Goal: Information Seeking & Learning: Understand process/instructions

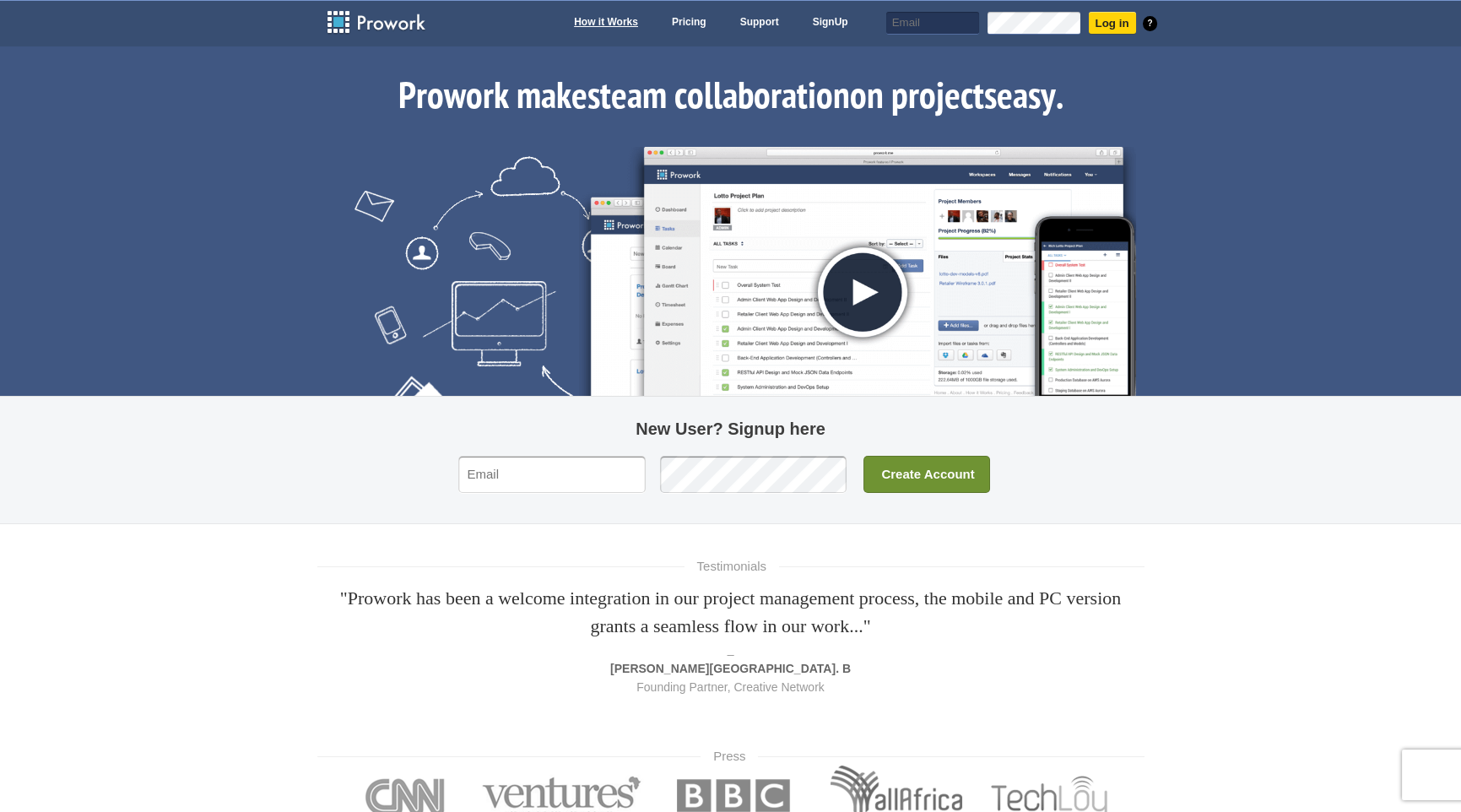
click at [625, 19] on link "How it Works" at bounding box center [606, 23] width 81 height 23
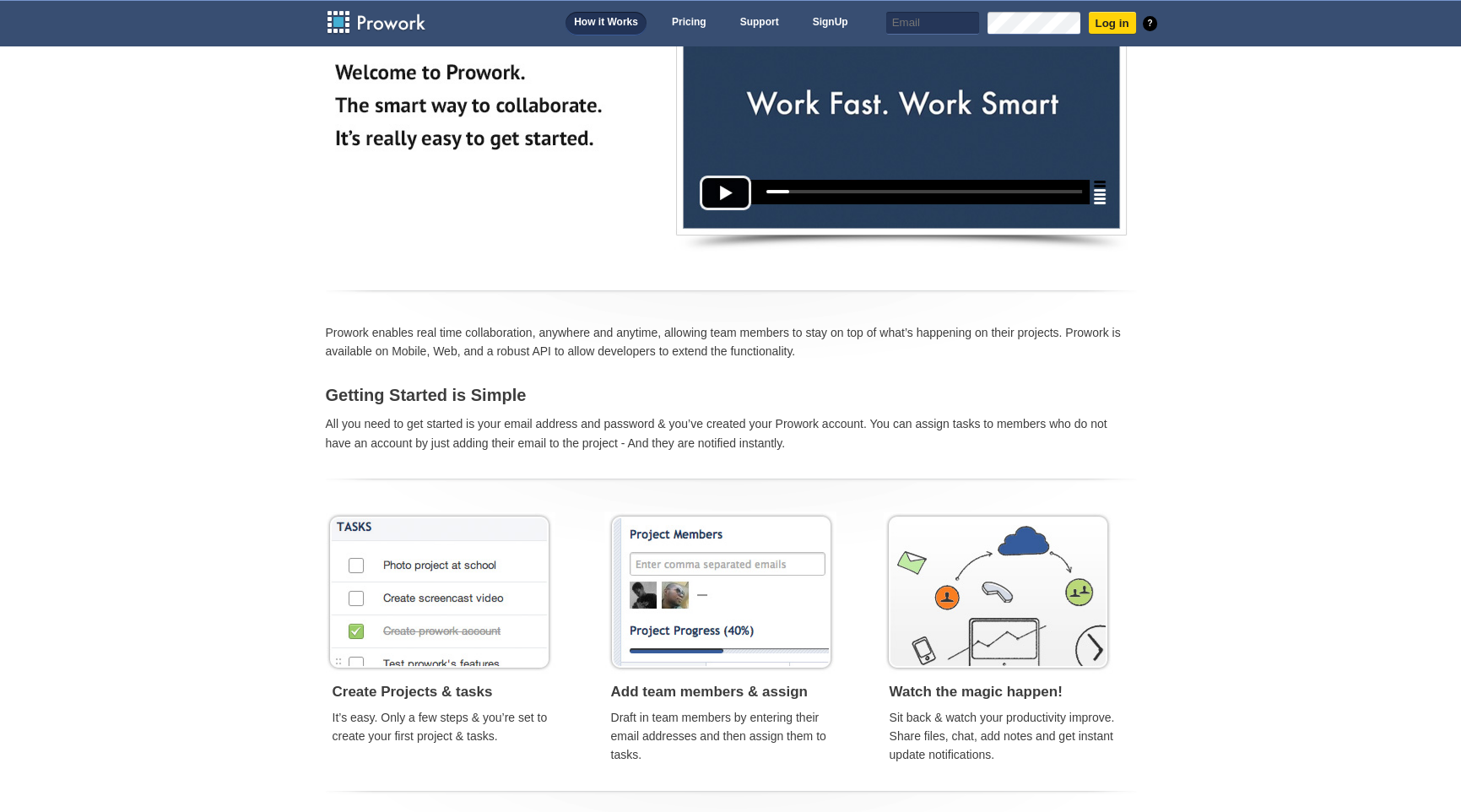
scroll to position [253, 0]
